Goal: Find specific page/section: Find specific page/section

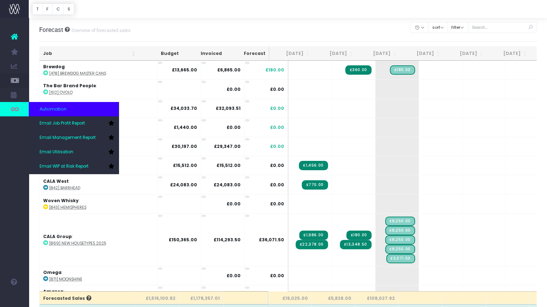
scroll to position [36, 0]
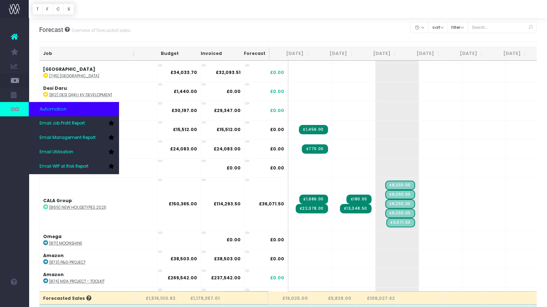
click at [10, 114] on link at bounding box center [14, 109] width 29 height 14
click at [14, 107] on icon at bounding box center [14, 109] width 7 height 8
click at [73, 137] on span "Email Management Report" at bounding box center [68, 138] width 56 height 6
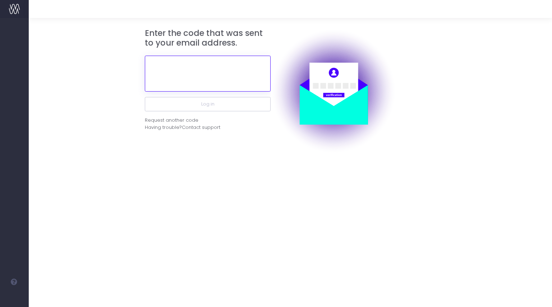
click at [221, 74] on input "text" at bounding box center [208, 74] width 126 height 36
paste input "949317"
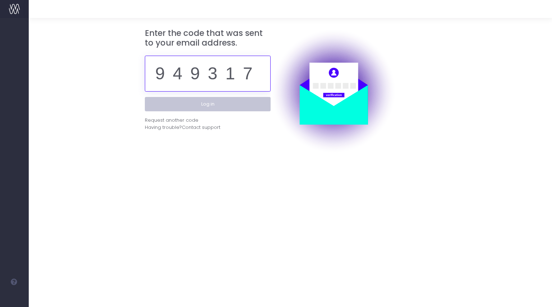
type input "949317"
click at [210, 106] on button "Log in" at bounding box center [208, 104] width 126 height 14
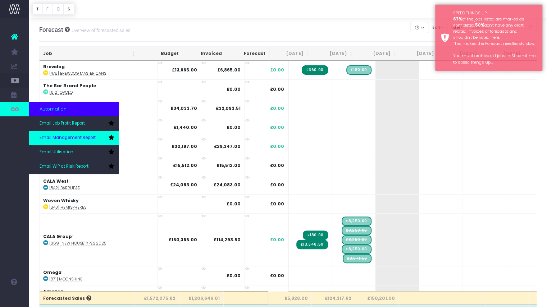
click at [60, 136] on span "Email Management Report" at bounding box center [68, 138] width 56 height 6
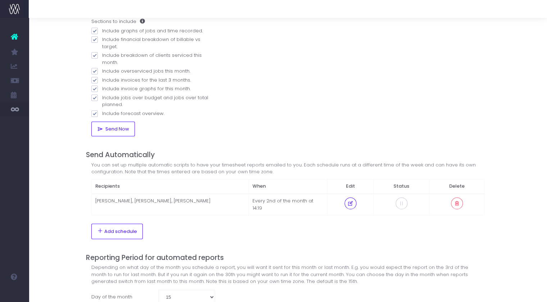
scroll to position [119, 0]
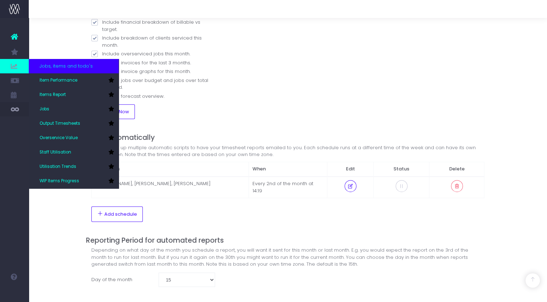
click at [20, 72] on span at bounding box center [14, 66] width 29 height 14
click at [10, 66] on span at bounding box center [14, 66] width 29 height 14
click at [62, 109] on link "Jobs" at bounding box center [74, 109] width 90 height 14
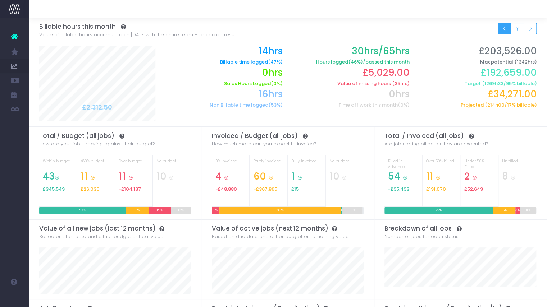
click at [504, 29] on icon "Small button group" at bounding box center [503, 29] width 5 height 0
